Goal: Task Accomplishment & Management: Use online tool/utility

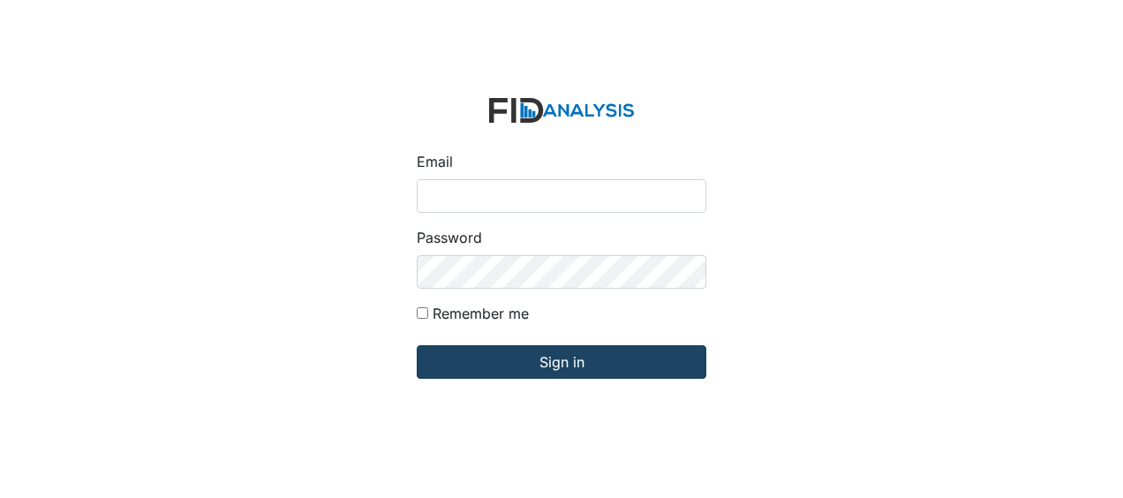
type input "Jbryant@lifeincorporated.com"
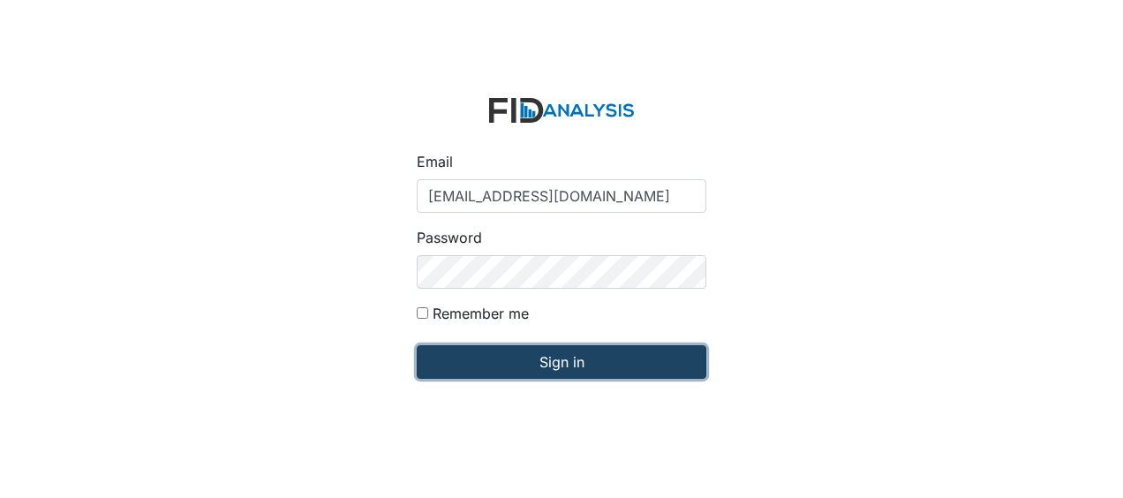
click at [481, 364] on input "Sign in" at bounding box center [562, 362] width 290 height 34
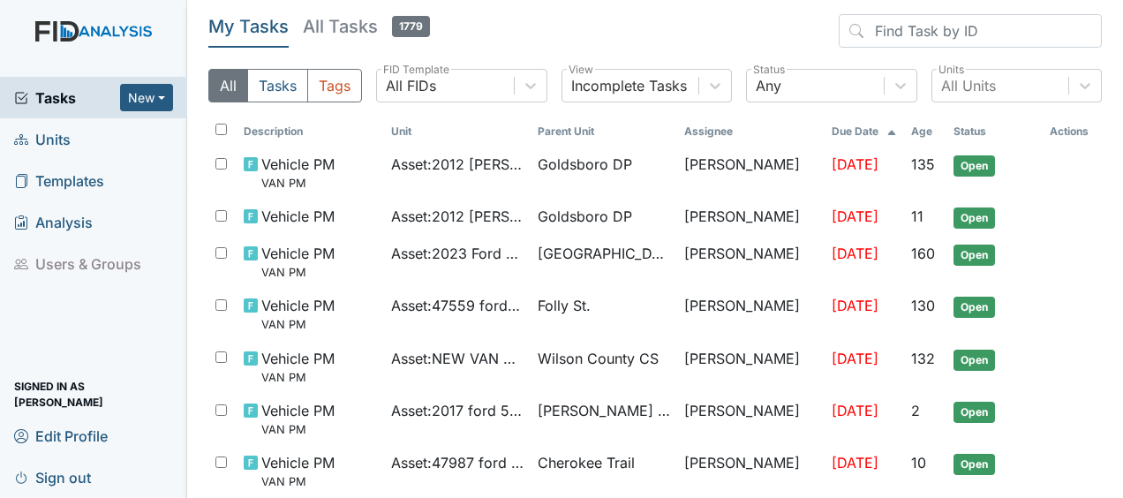
click at [79, 141] on link "Units" at bounding box center [93, 138] width 187 height 41
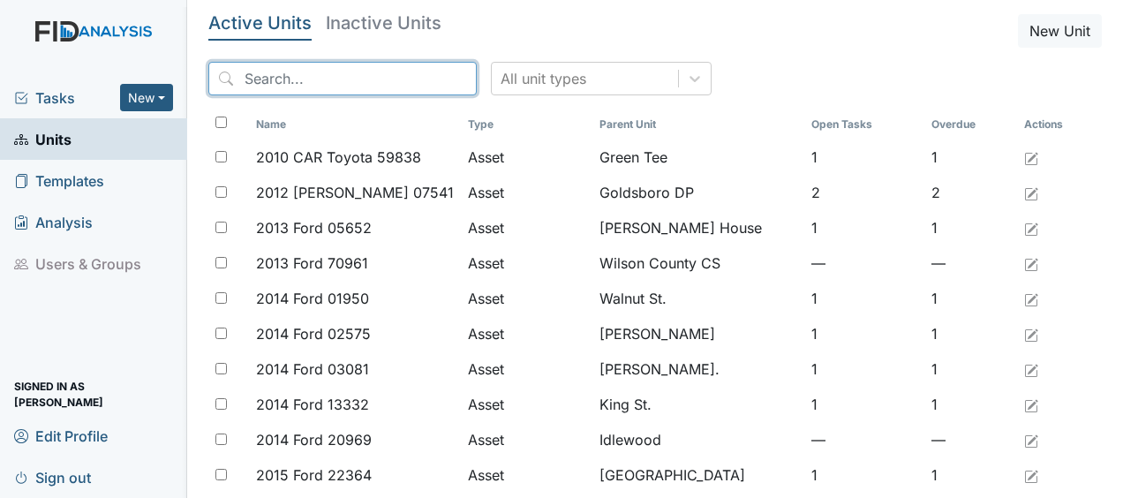
click at [267, 83] on input "search" at bounding box center [342, 79] width 268 height 34
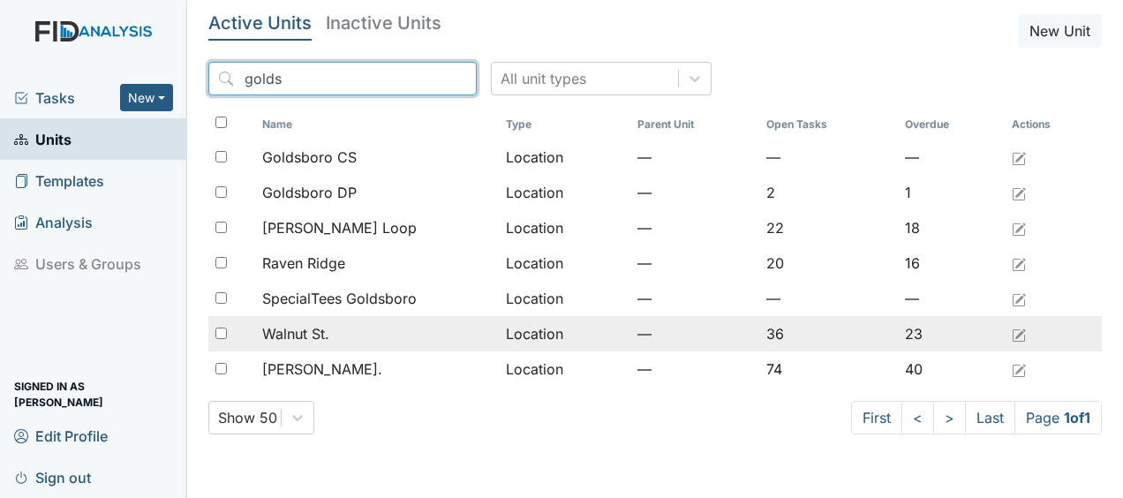
type input "golds"
click at [439, 334] on div "Walnut St." at bounding box center [376, 333] width 229 height 21
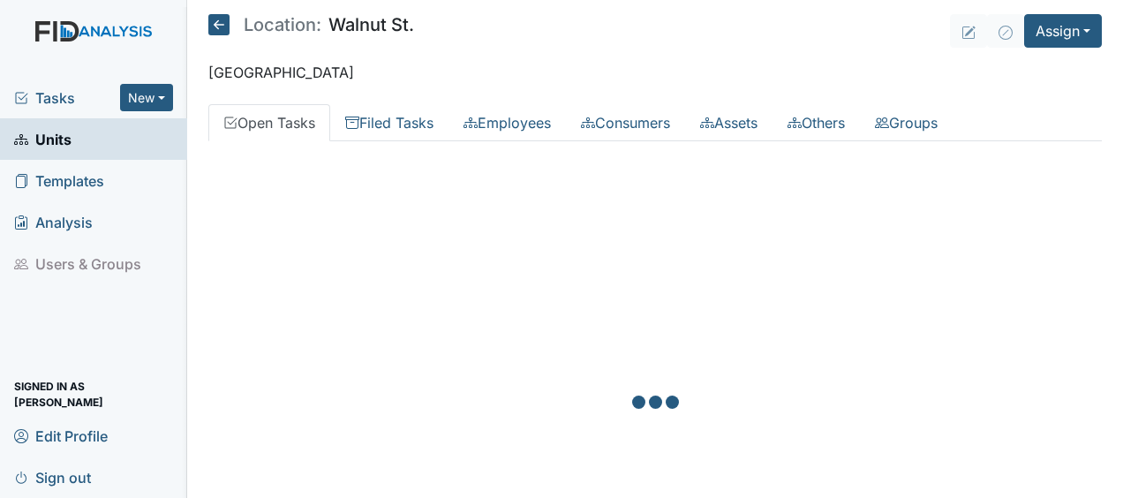
click at [713, 383] on div at bounding box center [654, 404] width 893 height 498
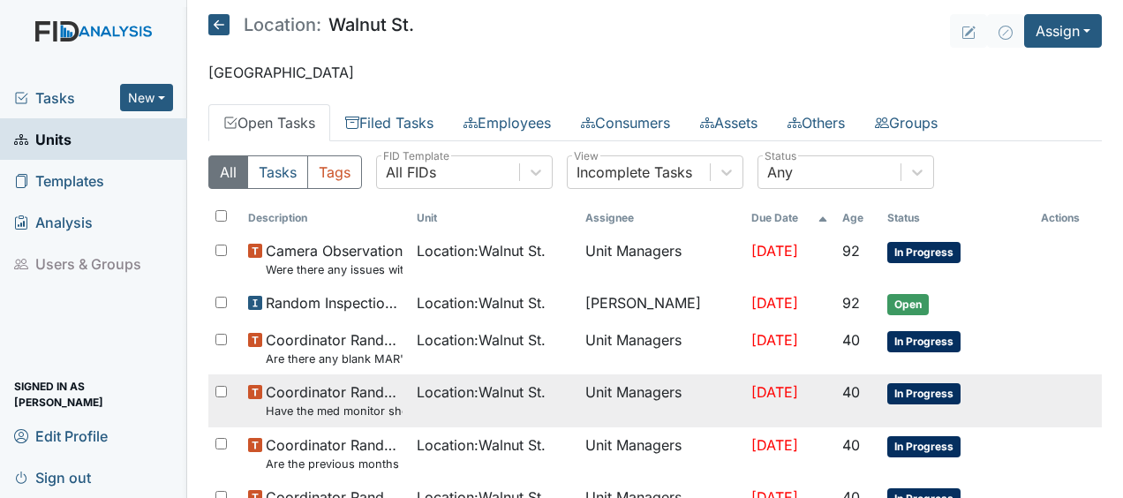
click at [751, 387] on span "[DATE]" at bounding box center [774, 392] width 47 height 18
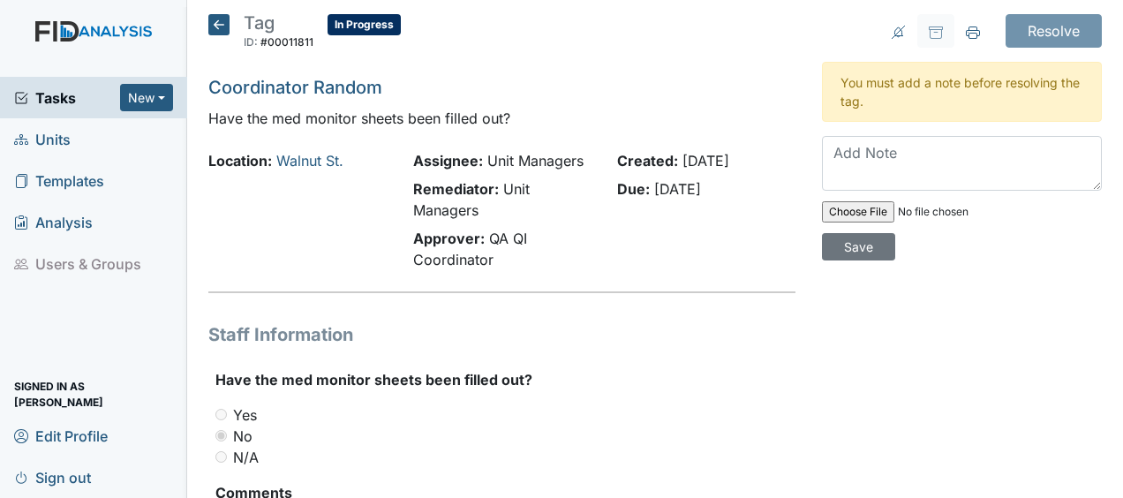
click at [226, 24] on icon at bounding box center [218, 24] width 21 height 21
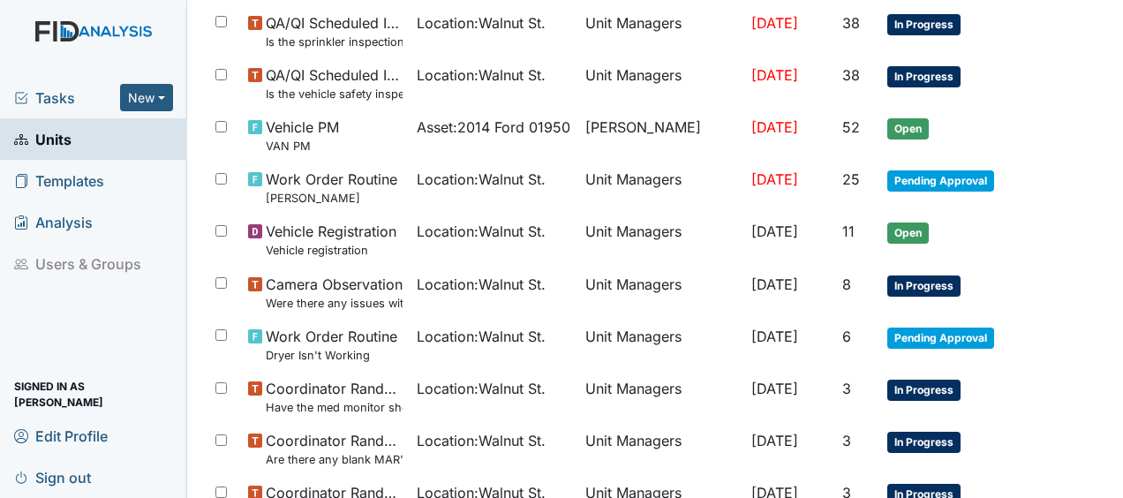
scroll to position [1375, 0]
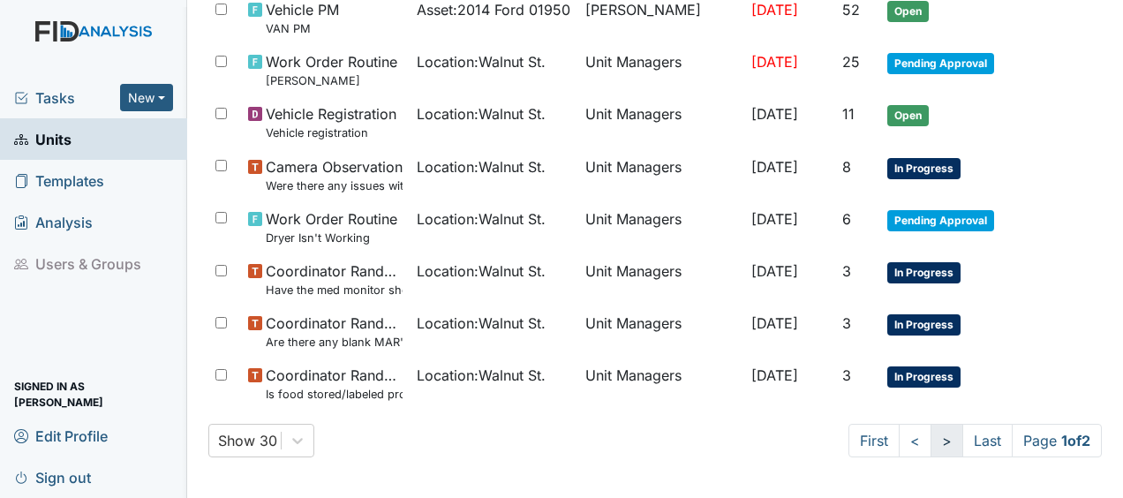
click at [930, 439] on link ">" at bounding box center [946, 441] width 33 height 34
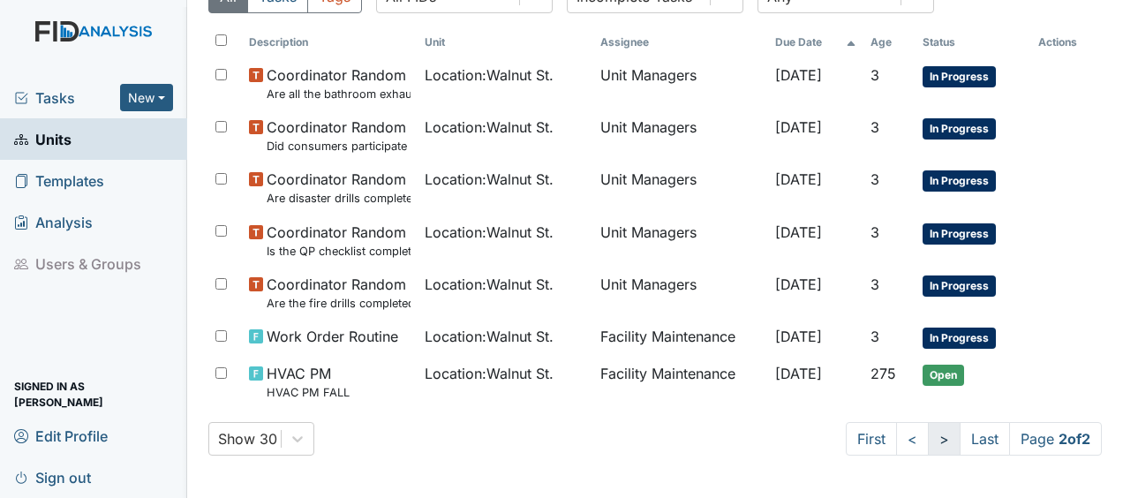
scroll to position [173, 0]
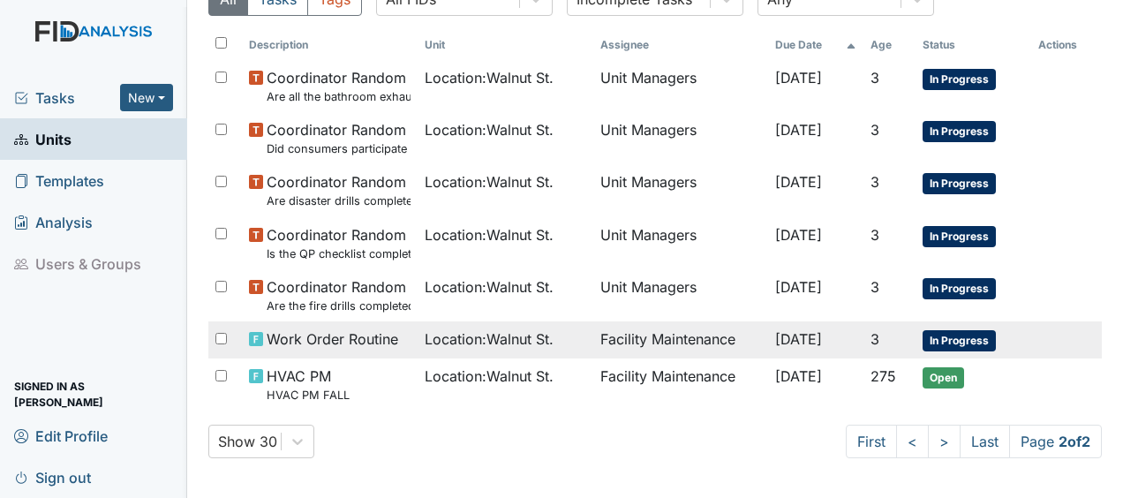
click at [665, 340] on td "Facility Maintenance" at bounding box center [681, 339] width 176 height 37
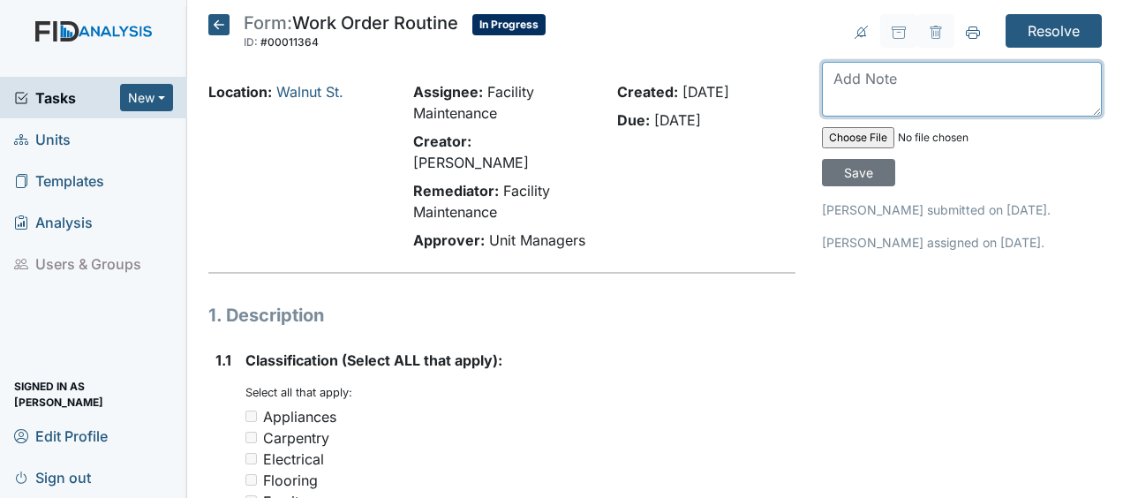
click at [823, 83] on textarea at bounding box center [962, 89] width 280 height 55
type textarea "hung TV JB"
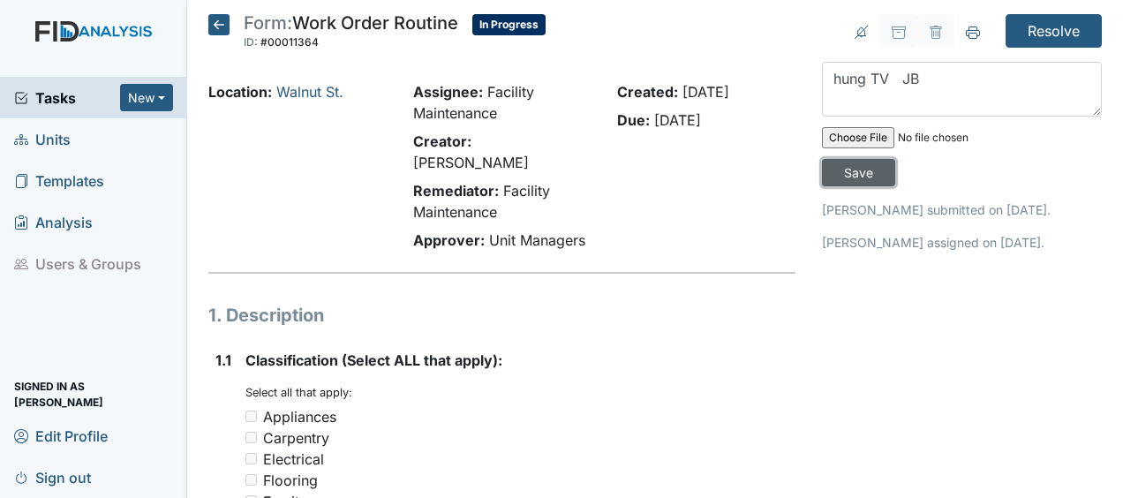
click at [853, 164] on input "Save" at bounding box center [858, 172] width 73 height 27
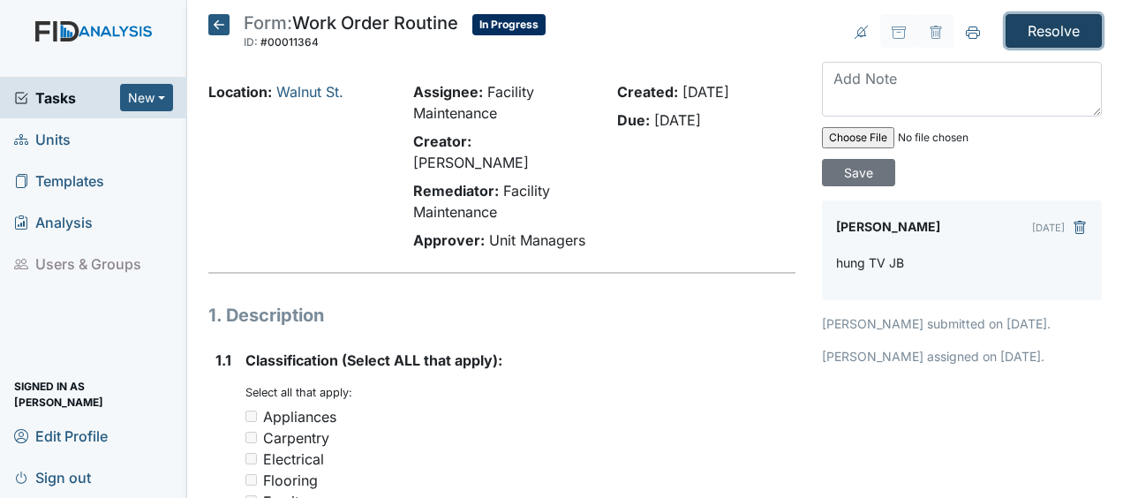
click at [1020, 34] on input "Resolve" at bounding box center [1053, 31] width 96 height 34
click at [1027, 23] on input "Resolve" at bounding box center [1053, 31] width 96 height 34
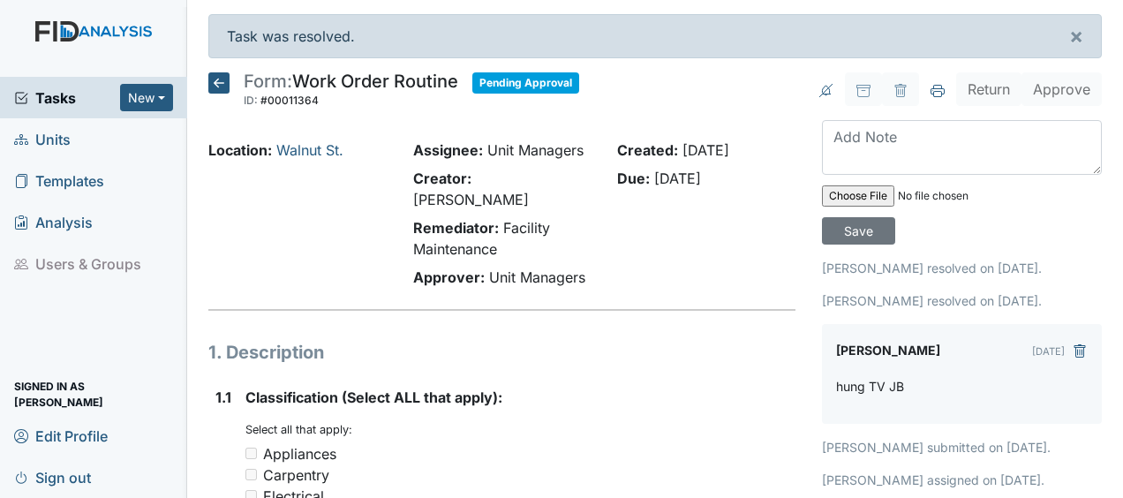
click at [215, 81] on icon at bounding box center [218, 82] width 21 height 21
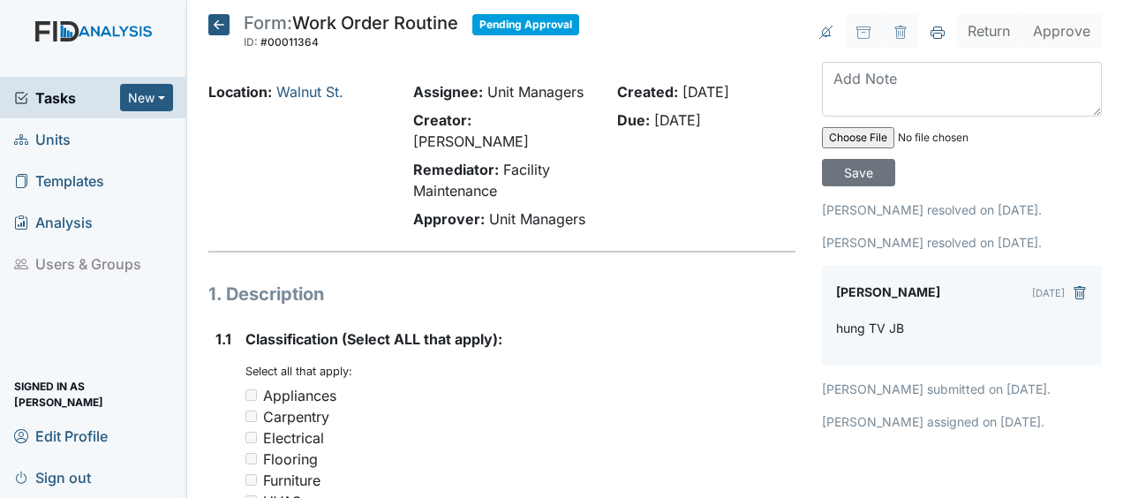
click at [219, 18] on icon at bounding box center [218, 24] width 21 height 21
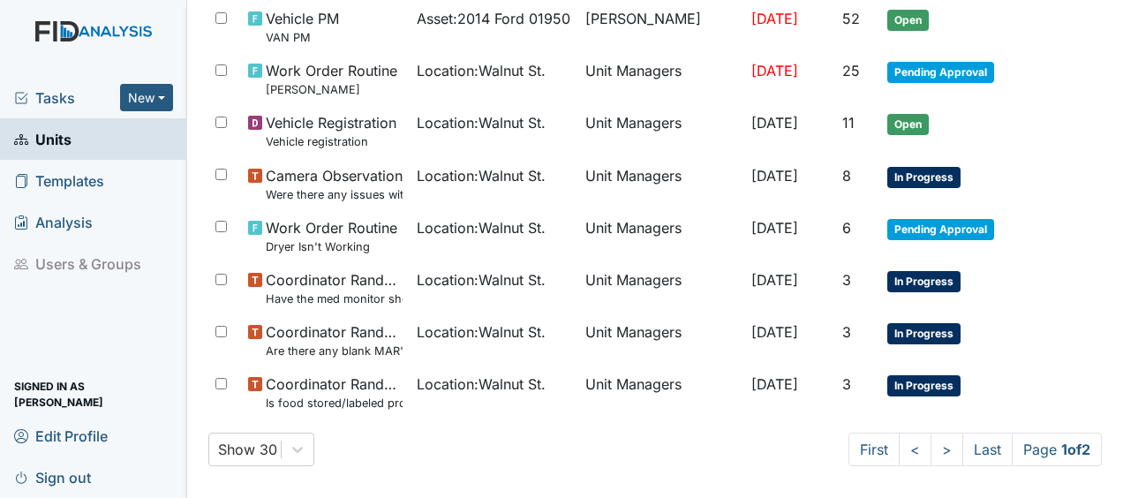
scroll to position [1375, 0]
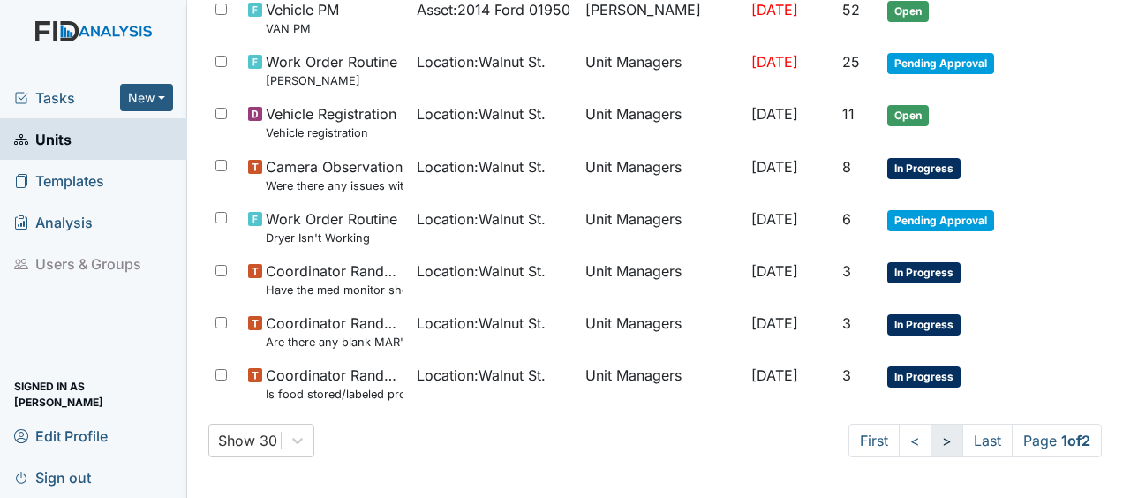
click at [932, 443] on link ">" at bounding box center [946, 441] width 33 height 34
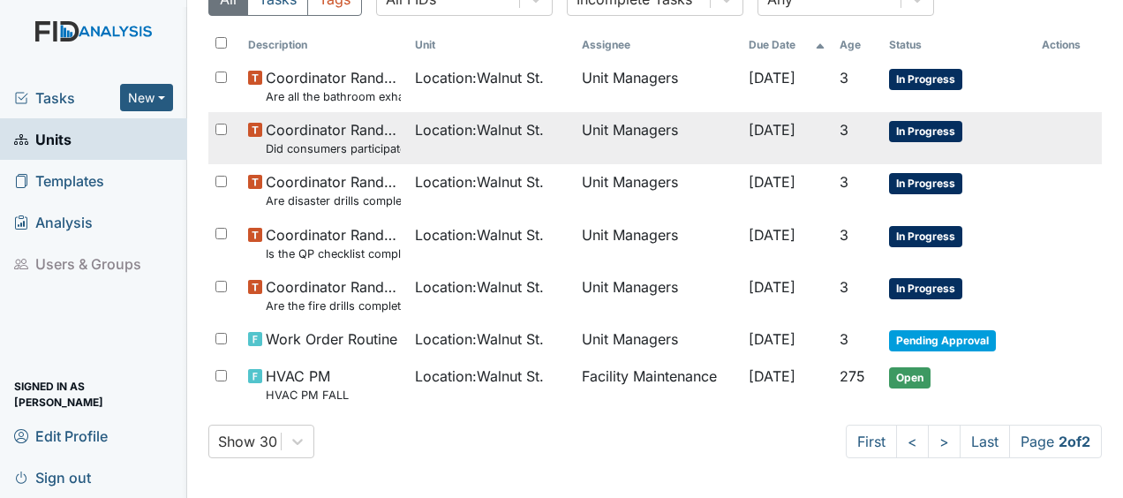
scroll to position [0, 0]
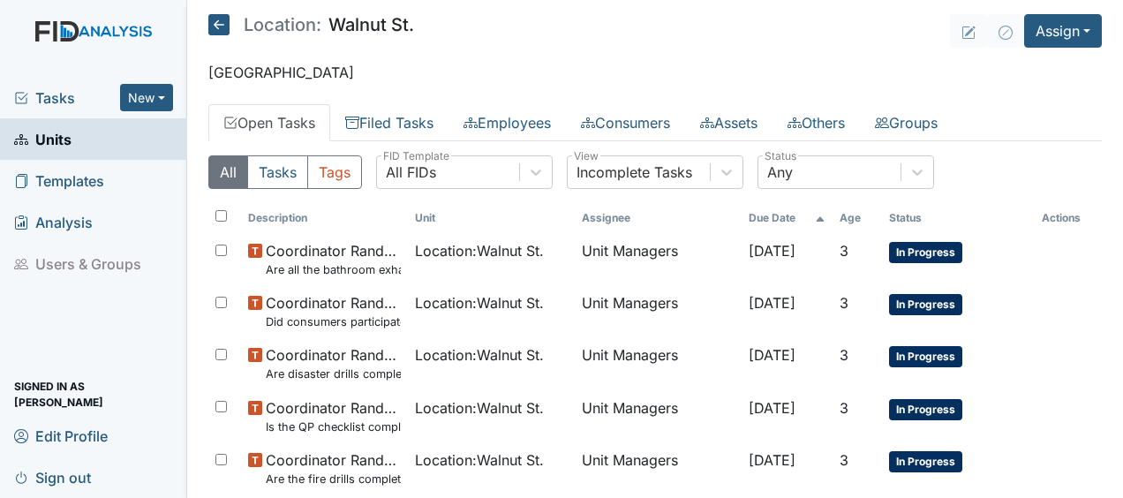
click at [217, 21] on icon at bounding box center [218, 24] width 21 height 21
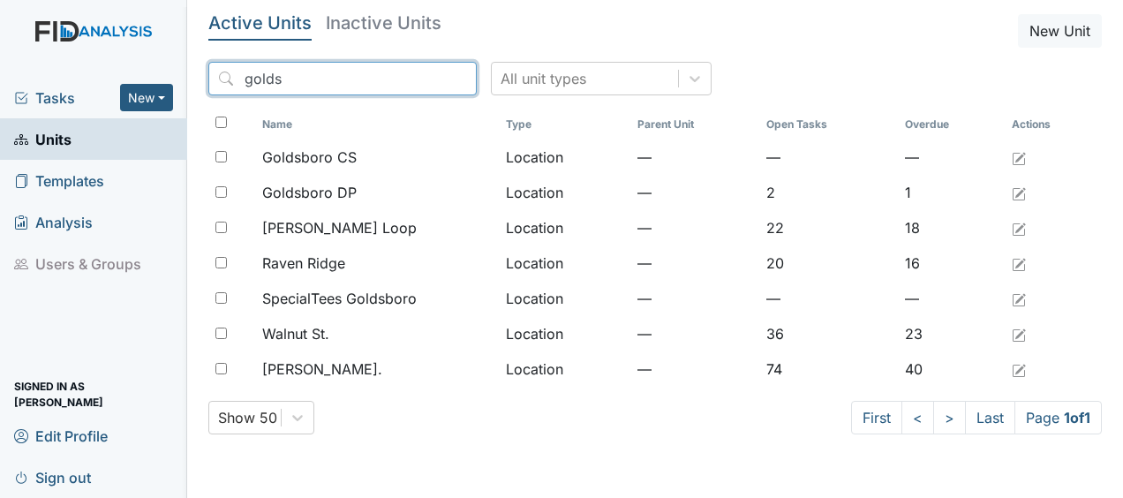
click at [424, 79] on input "golds" at bounding box center [342, 79] width 268 height 34
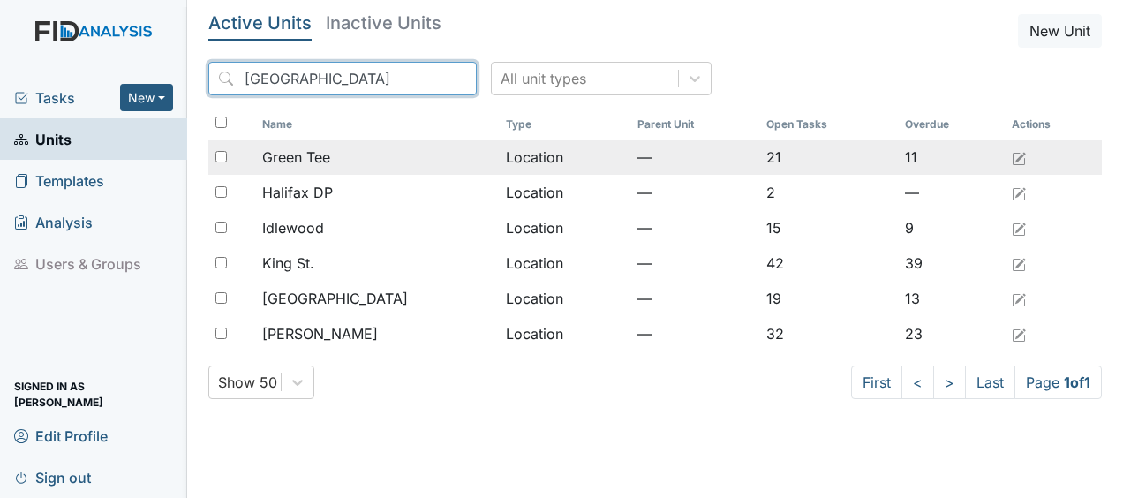
type input "halifax"
click at [499, 160] on td "Location" at bounding box center [565, 156] width 132 height 35
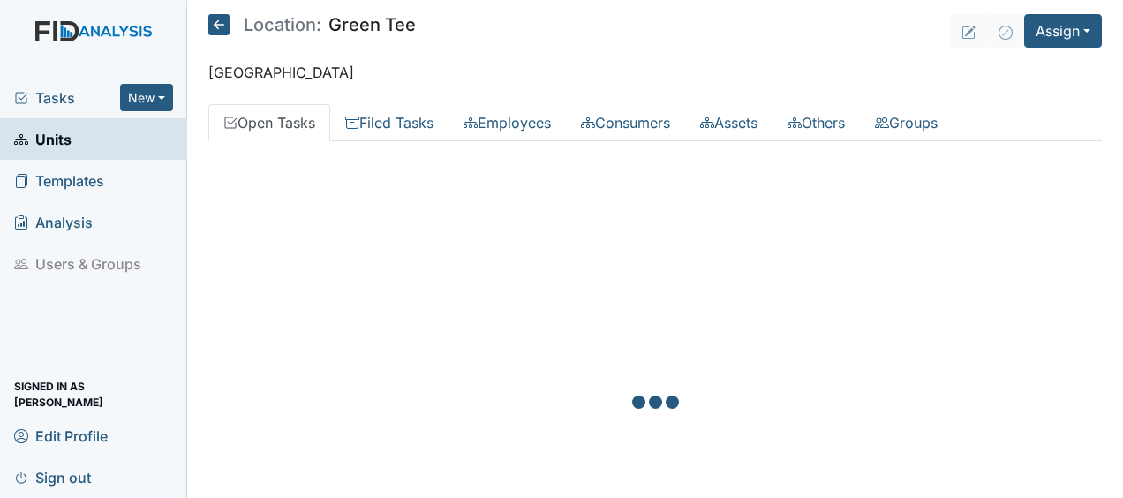
click at [436, 160] on div at bounding box center [654, 404] width 893 height 498
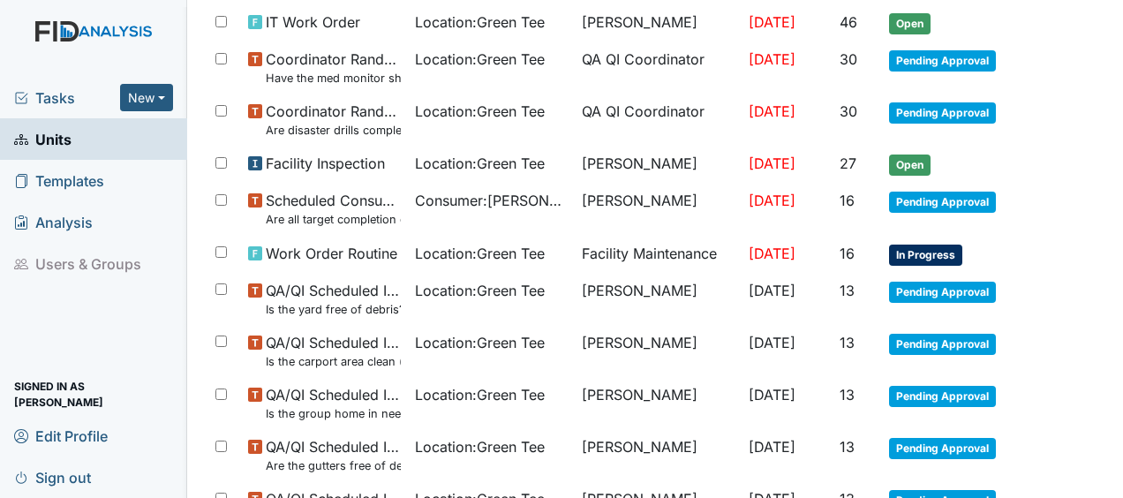
scroll to position [640, 0]
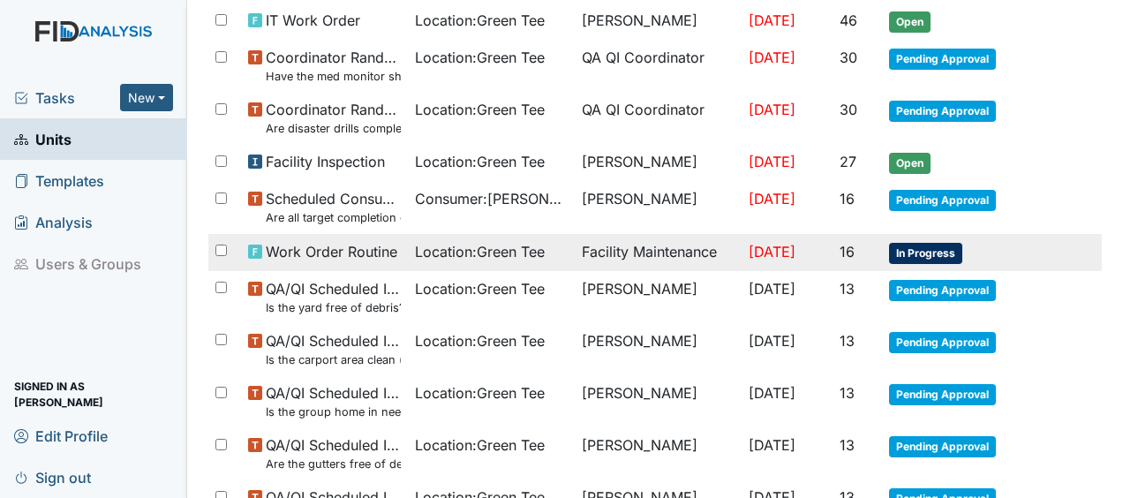
click at [387, 249] on span "Work Order Routine" at bounding box center [332, 251] width 132 height 21
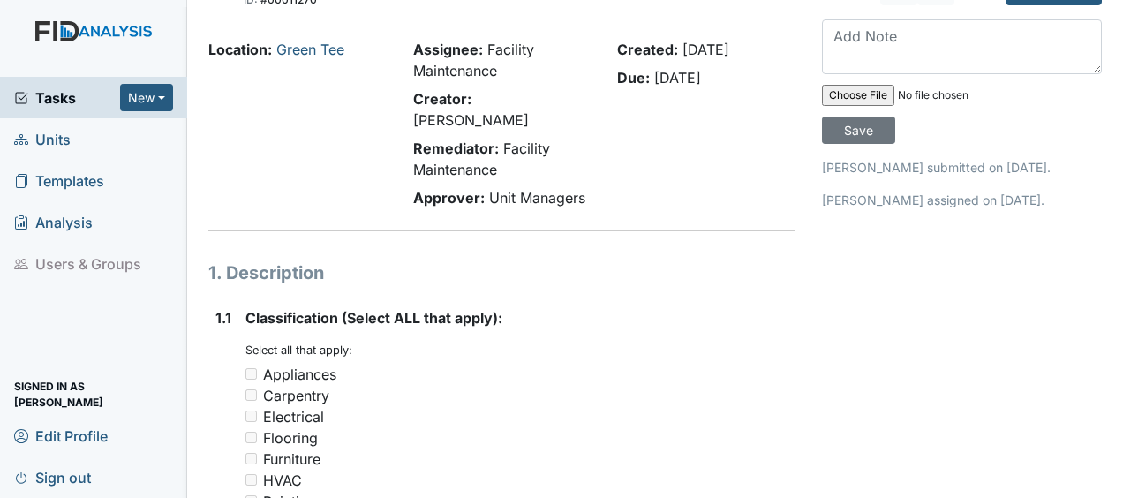
scroll to position [37, 0]
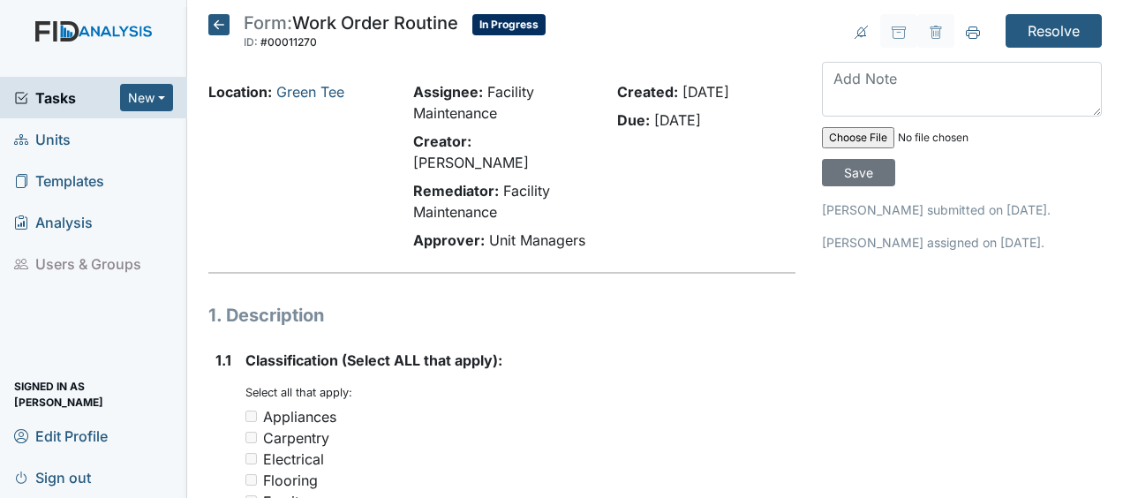
click at [221, 30] on icon at bounding box center [218, 24] width 21 height 21
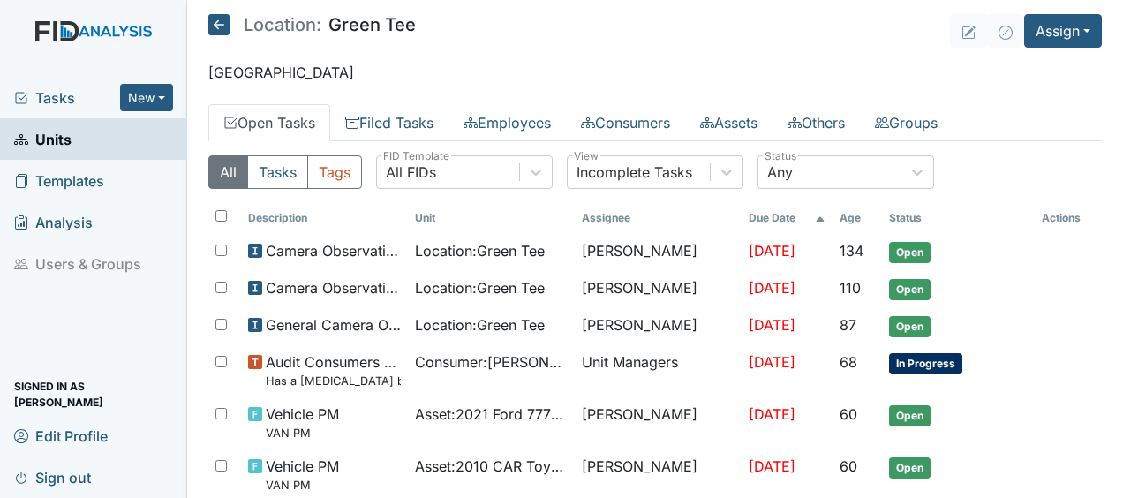
click at [221, 25] on icon at bounding box center [218, 24] width 21 height 21
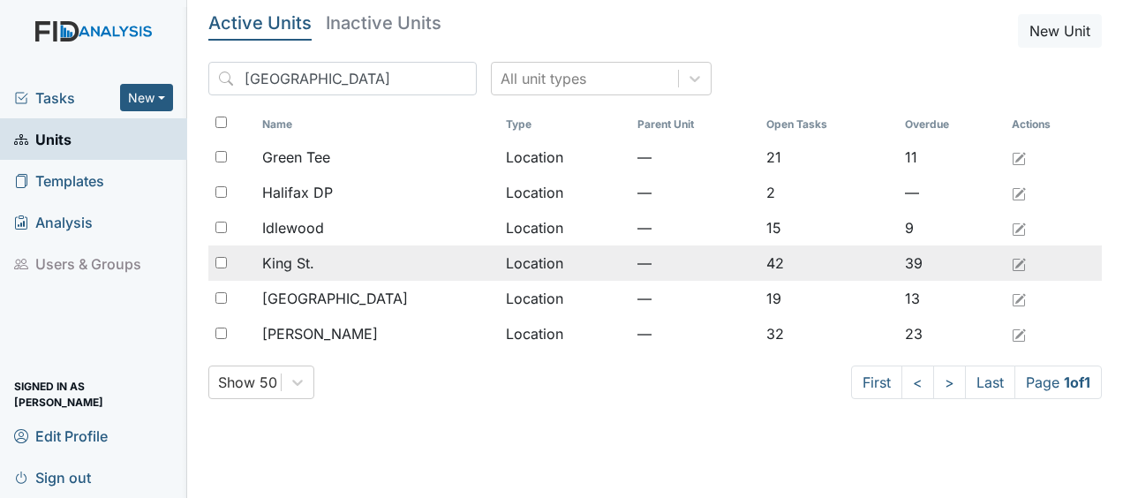
click at [499, 263] on td "Location" at bounding box center [565, 262] width 132 height 35
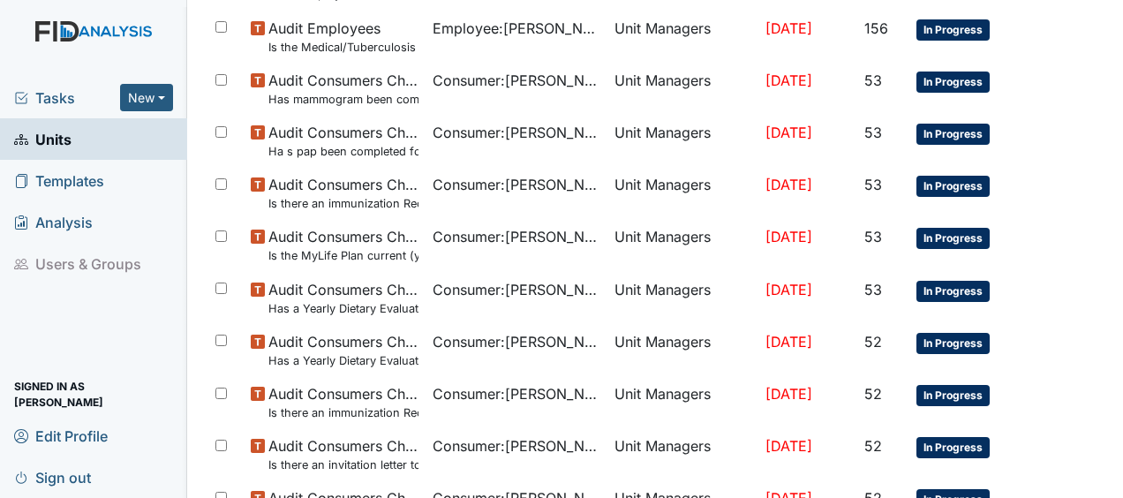
scroll to position [1391, 0]
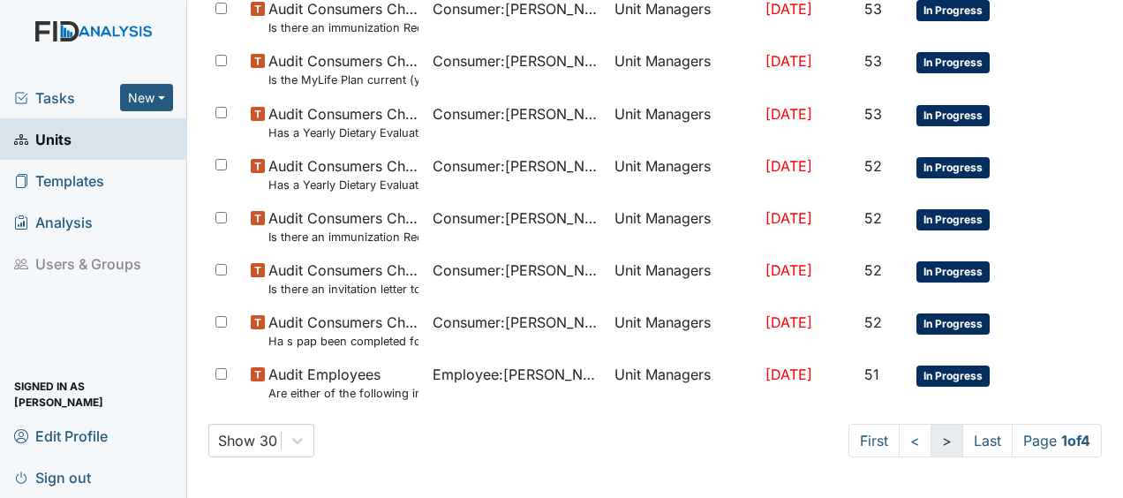
click at [930, 440] on link ">" at bounding box center [946, 441] width 33 height 34
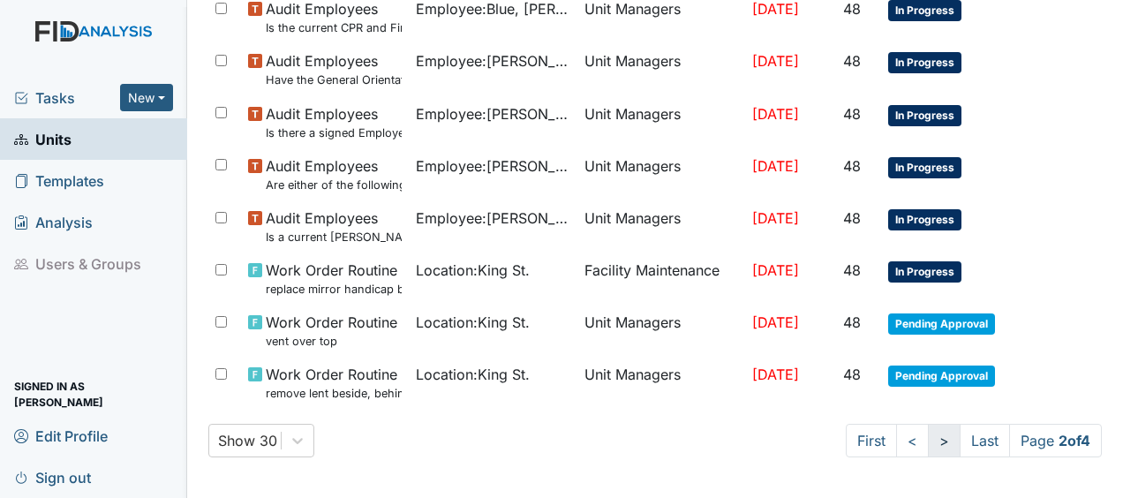
click at [928, 440] on link ">" at bounding box center [944, 441] width 33 height 34
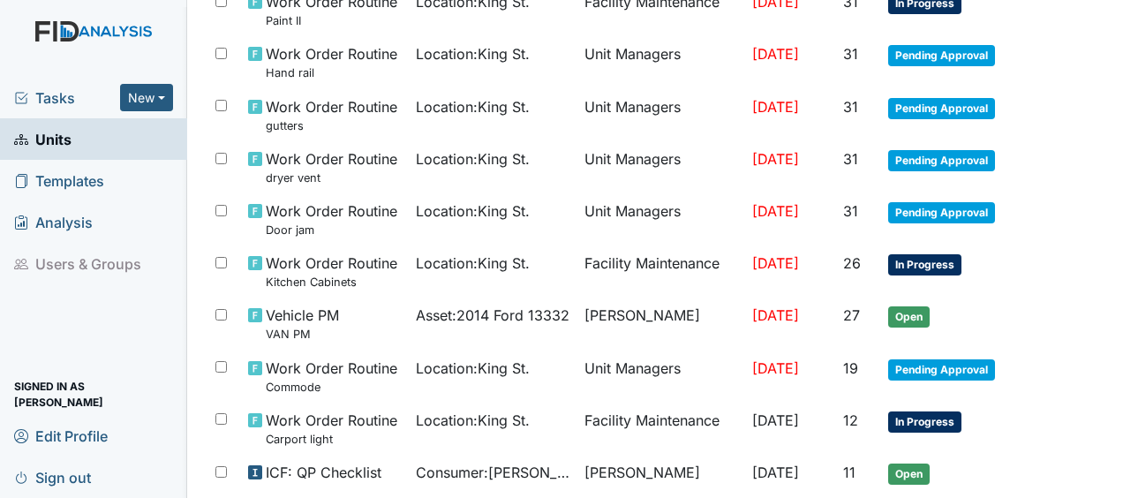
scroll to position [1343, 0]
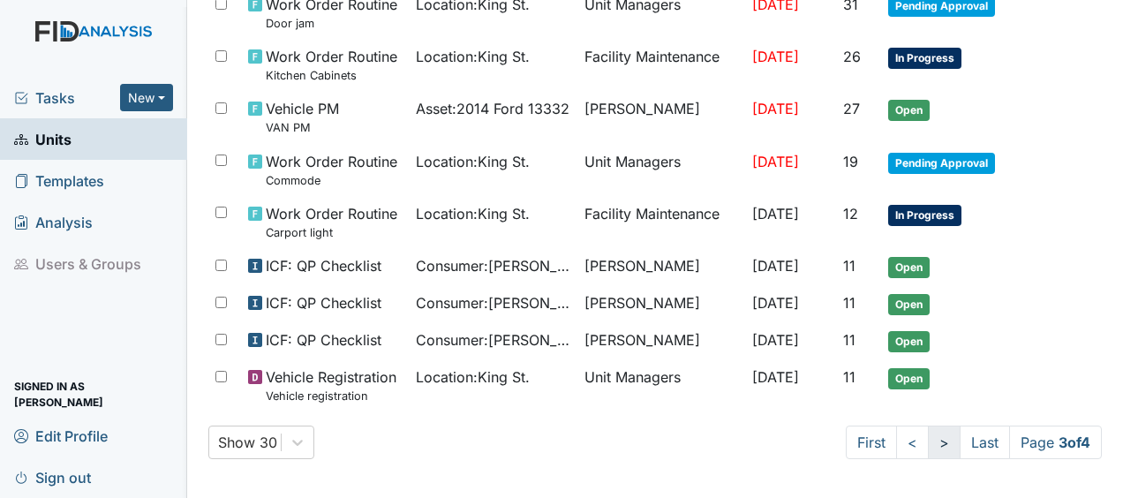
click at [928, 439] on link ">" at bounding box center [944, 442] width 33 height 34
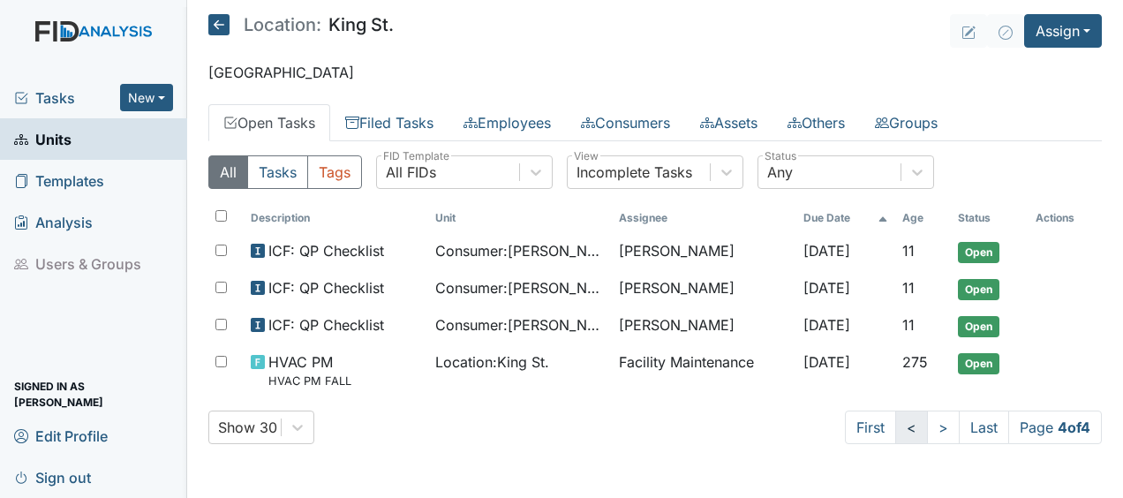
click at [911, 425] on link "<" at bounding box center [911, 427] width 33 height 34
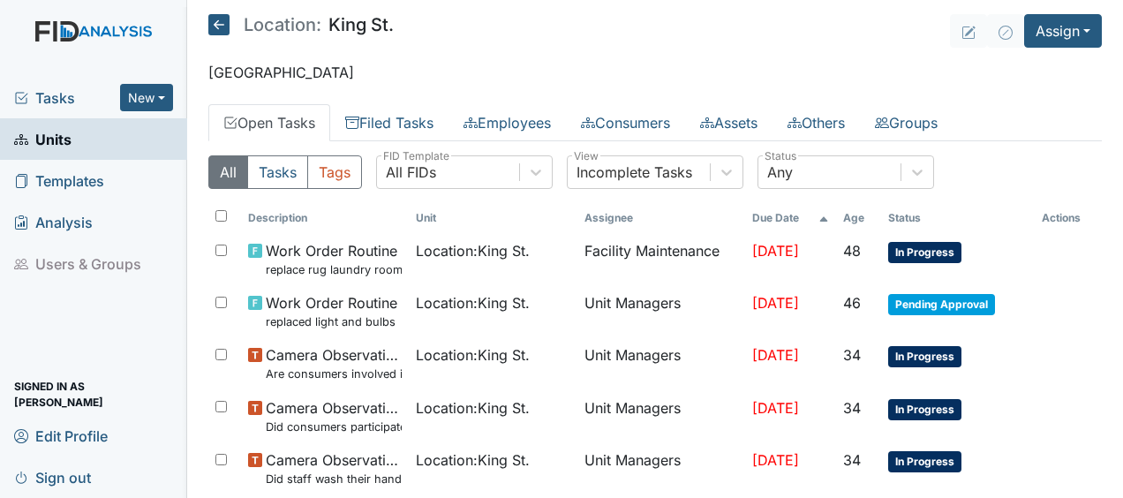
click at [220, 26] on icon at bounding box center [218, 24] width 21 height 21
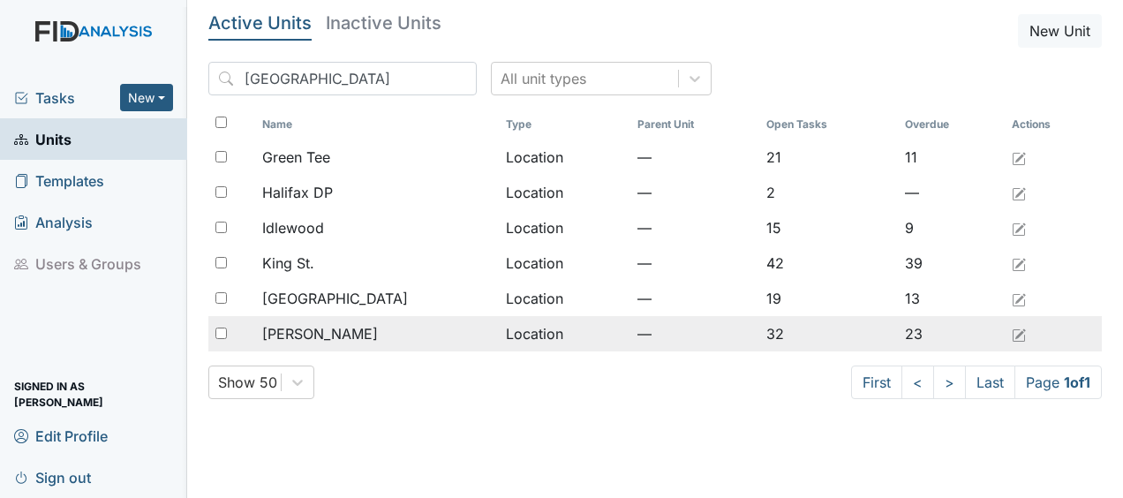
click at [305, 333] on span "[PERSON_NAME]" at bounding box center [320, 333] width 116 height 21
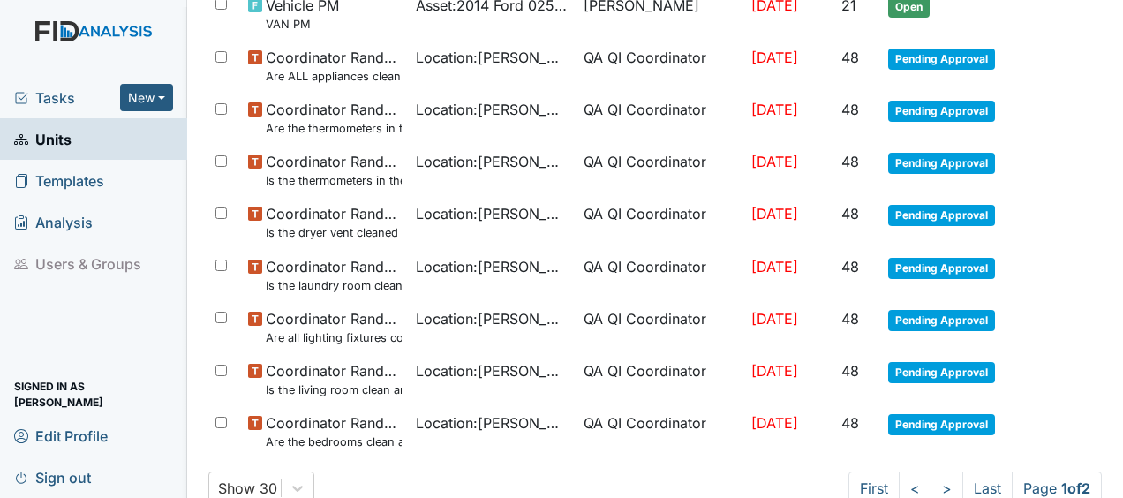
scroll to position [1359, 0]
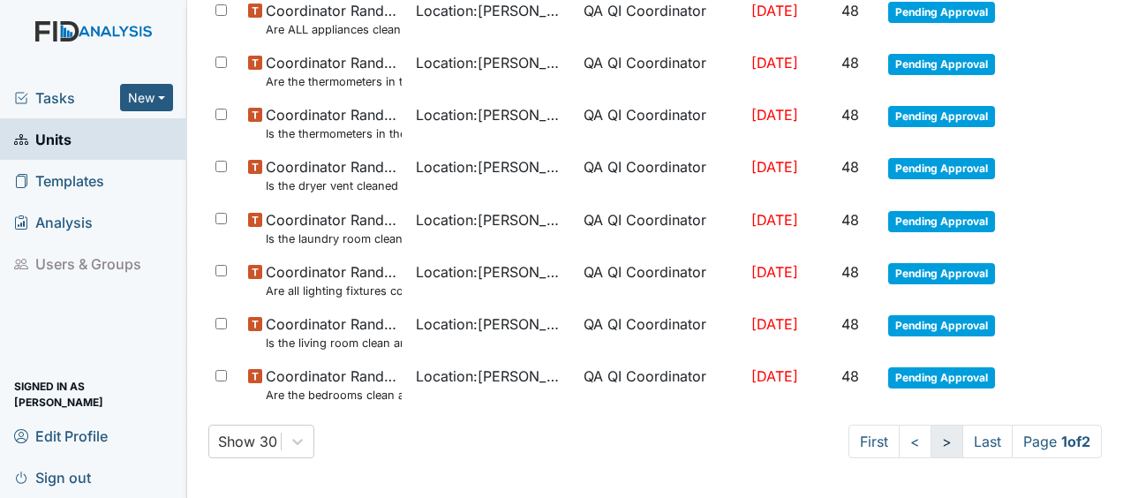
click at [930, 435] on link ">" at bounding box center [946, 442] width 33 height 34
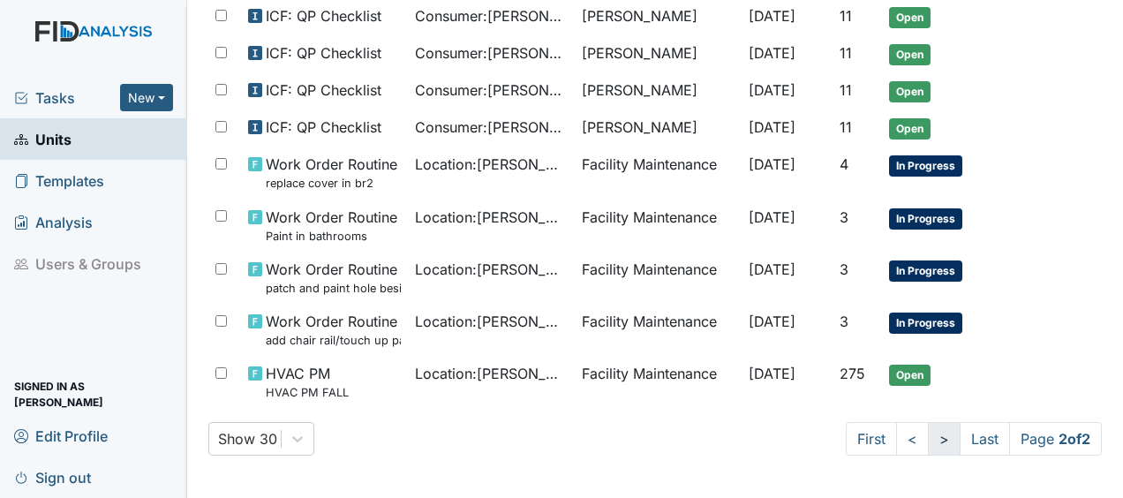
scroll to position [983, 0]
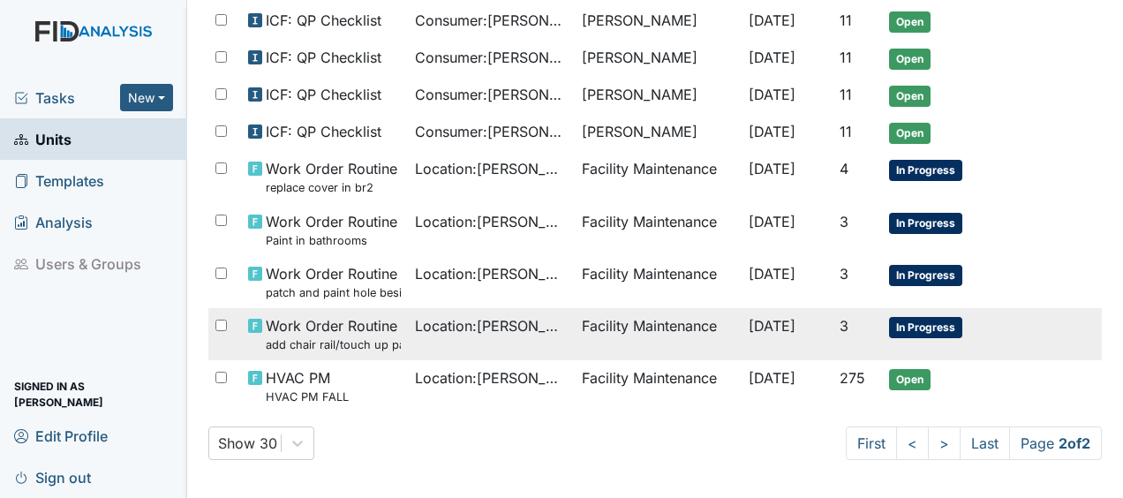
click at [575, 320] on td "Facility Maintenance" at bounding box center [658, 334] width 167 height 52
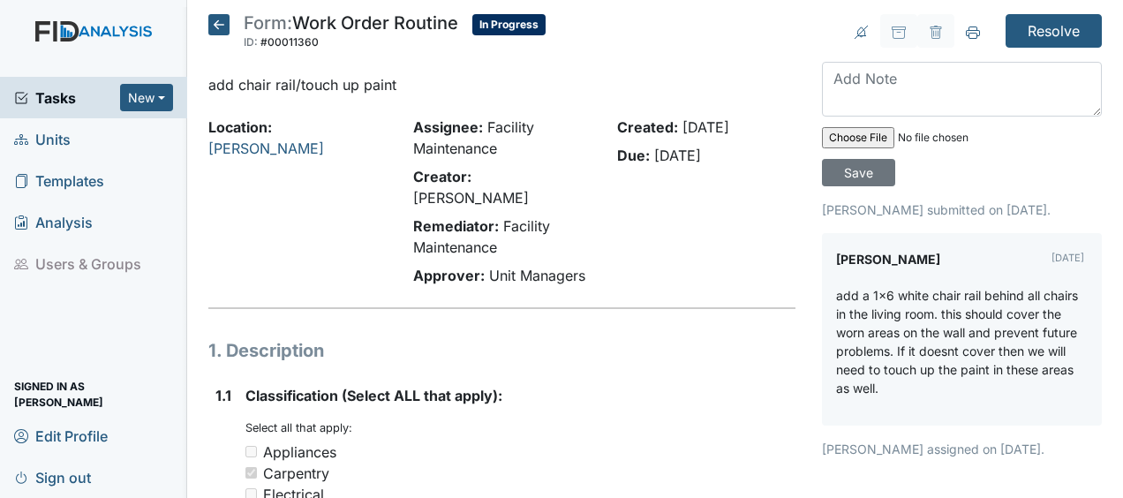
click at [213, 30] on icon at bounding box center [218, 24] width 21 height 21
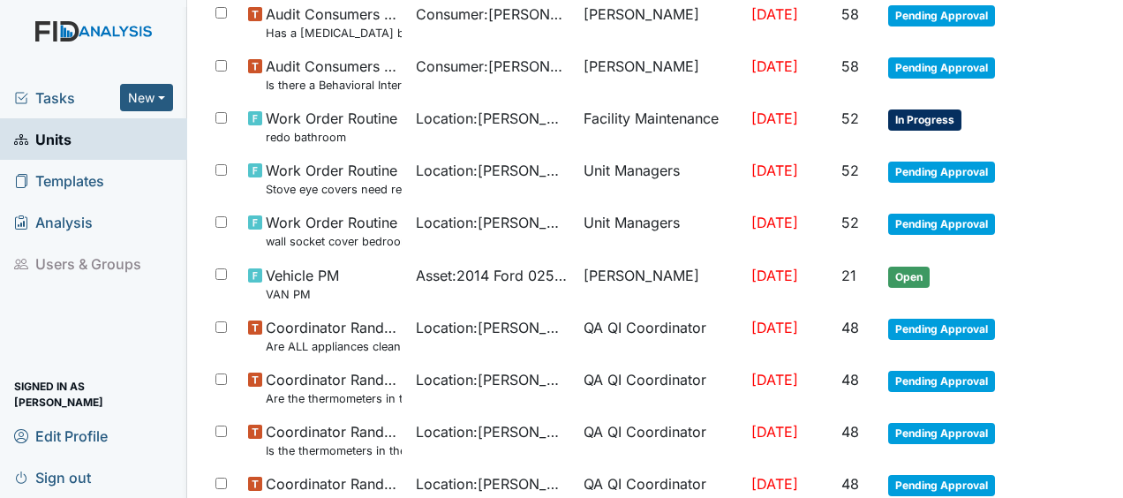
scroll to position [1359, 0]
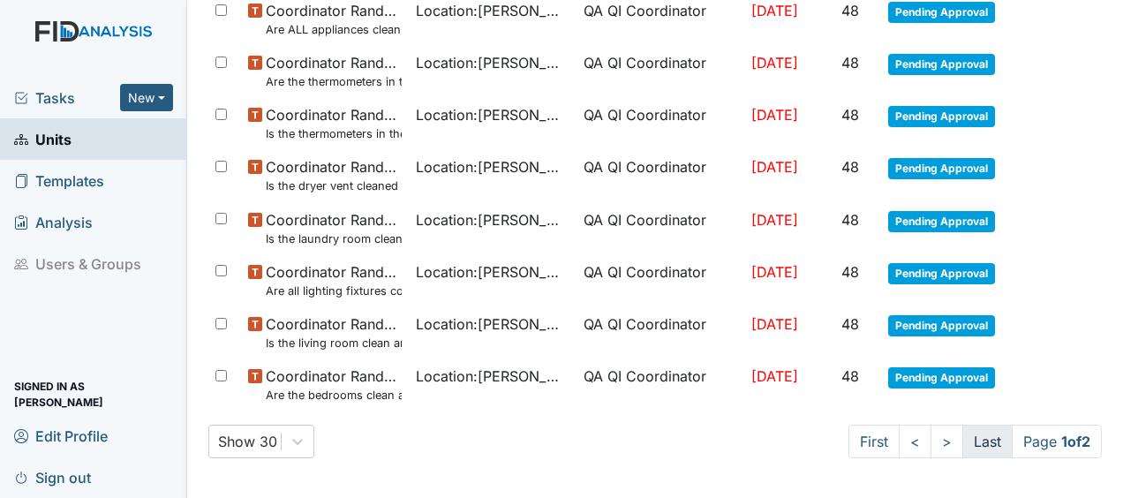
click at [969, 447] on link "Last" at bounding box center [987, 442] width 50 height 34
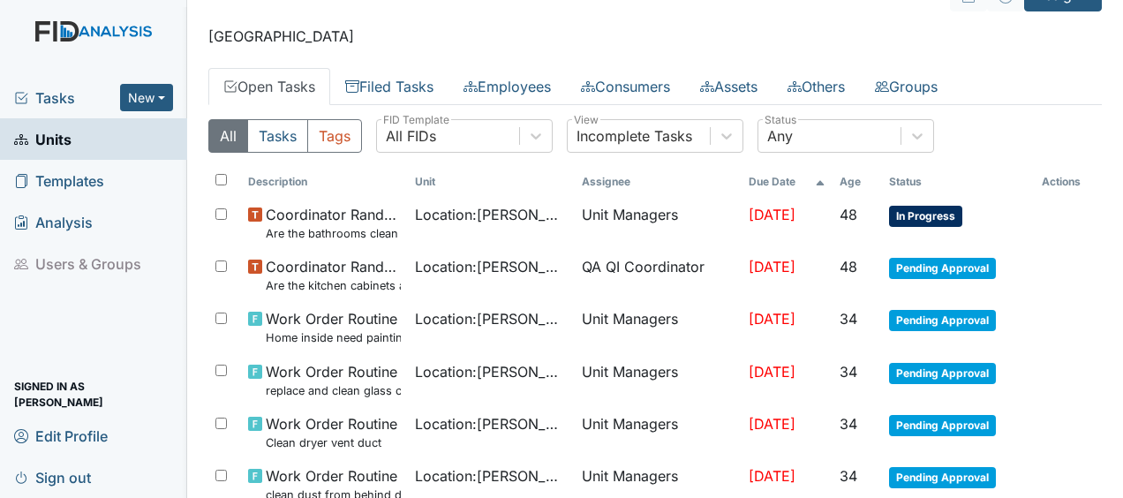
scroll to position [0, 0]
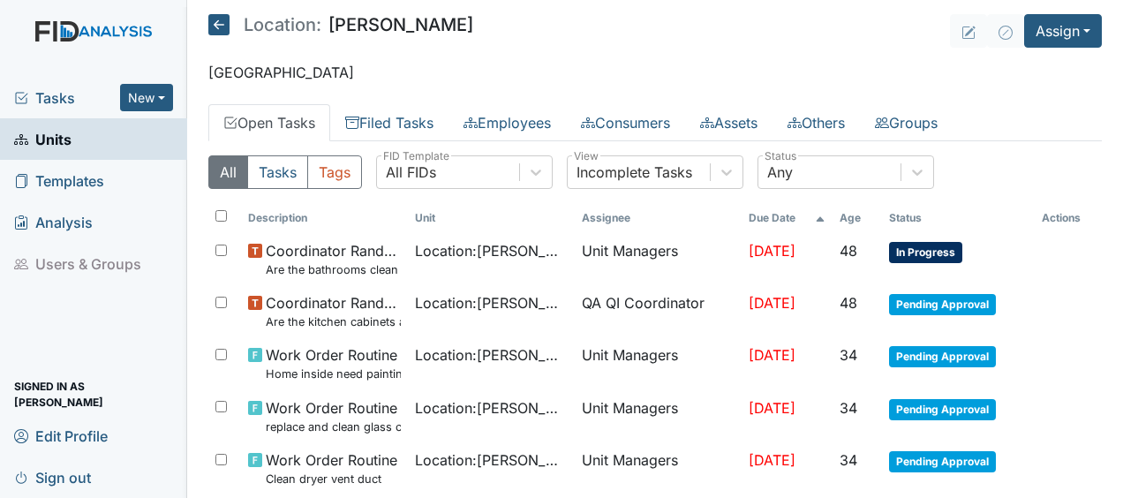
click at [224, 20] on icon at bounding box center [218, 24] width 21 height 21
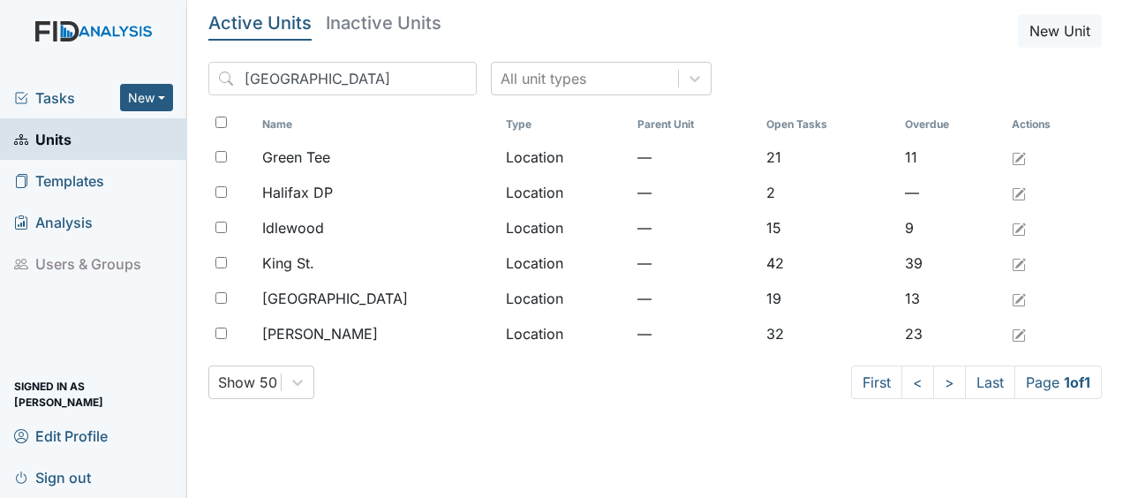
click at [224, 20] on h5 "Active Units" at bounding box center [259, 23] width 103 height 18
